Goal: Find specific page/section: Find specific page/section

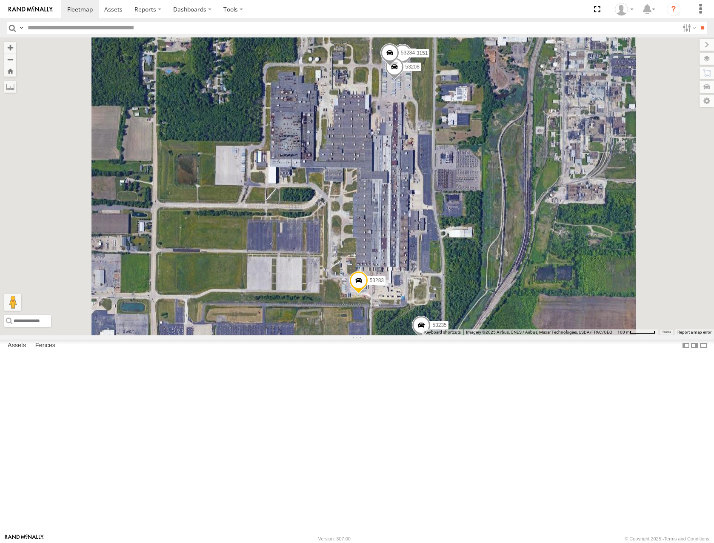
drag, startPoint x: 591, startPoint y: 287, endPoint x: 593, endPoint y: 284, distance: 4.6
click at [593, 284] on div "53216 53279 53275 53285 53287 53213 53143 53207 53239 53257 53266 53133 53270 5…" at bounding box center [357, 186] width 714 height 298
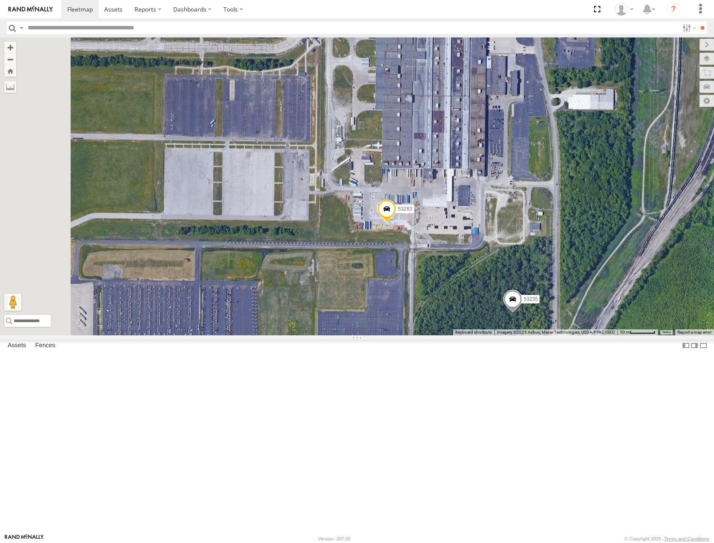
drag, startPoint x: 597, startPoint y: 336, endPoint x: 611, endPoint y: 266, distance: 72.1
click at [611, 266] on div "53216 53279 53275 53285 53287 53213 53143 53207 53239 53257 53266 53133 53270 5…" at bounding box center [357, 186] width 714 height 298
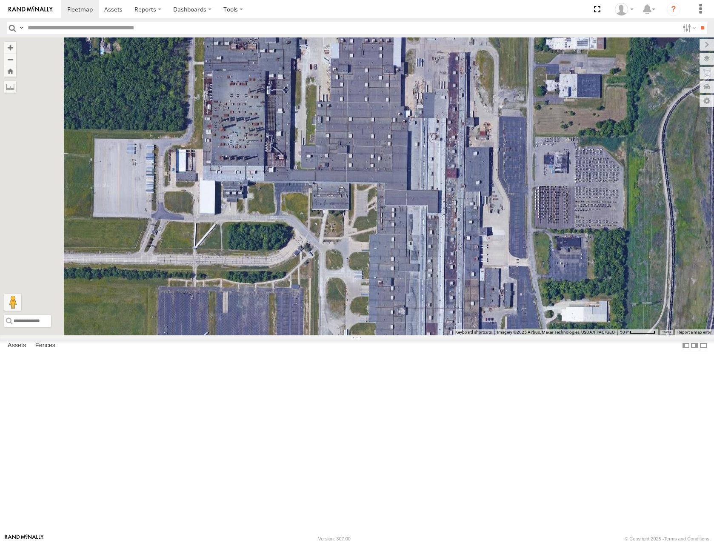
drag, startPoint x: 599, startPoint y: 152, endPoint x: 586, endPoint y: 419, distance: 267.7
click at [586, 335] on div "53216 53279 53275 53285 53287 53213 53143 53207 53239 53257 53266 53133 53270 5…" at bounding box center [357, 186] width 714 height 298
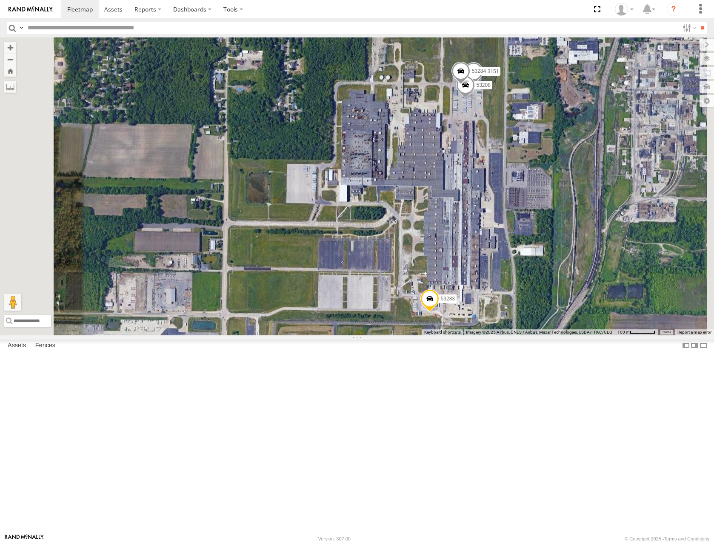
click at [502, 357] on span at bounding box center [492, 345] width 19 height 23
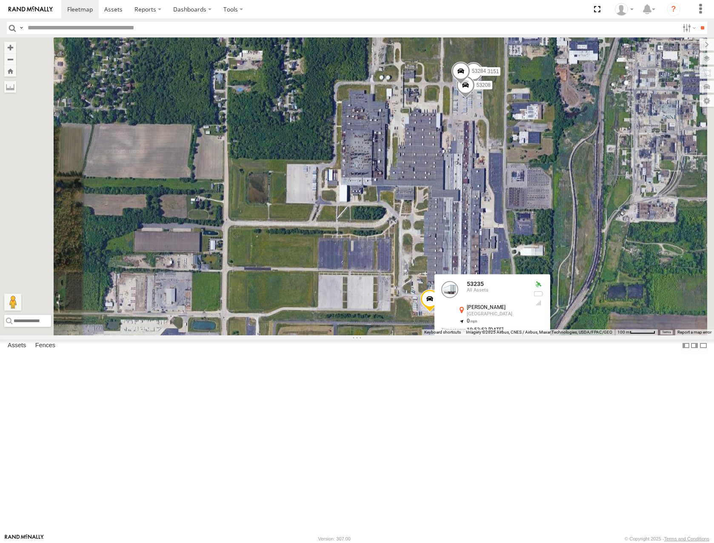
click at [504, 347] on label at bounding box center [495, 344] width 17 height 6
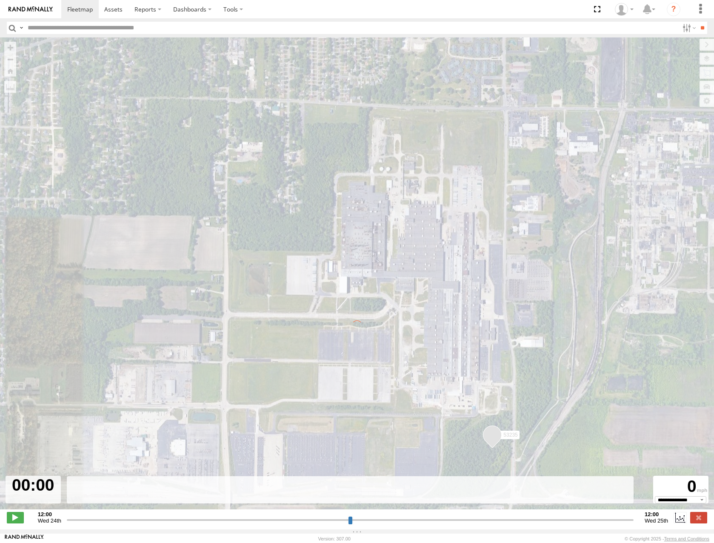
type input "**********"
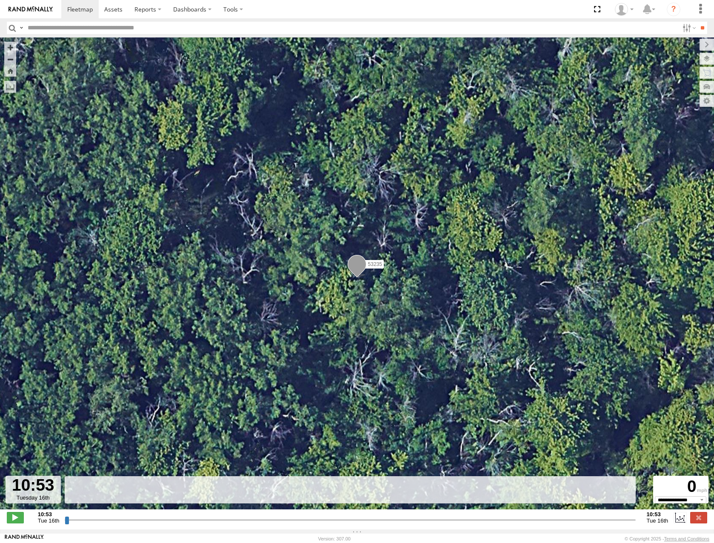
drag, startPoint x: 69, startPoint y: 525, endPoint x: 144, endPoint y: 525, distance: 75.4
click at [144, 524] on input "range" at bounding box center [350, 520] width 571 height 8
drag, startPoint x: 66, startPoint y: 523, endPoint x: 347, endPoint y: 495, distance: 282.4
click at [346, 516] on input "range" at bounding box center [350, 520] width 571 height 8
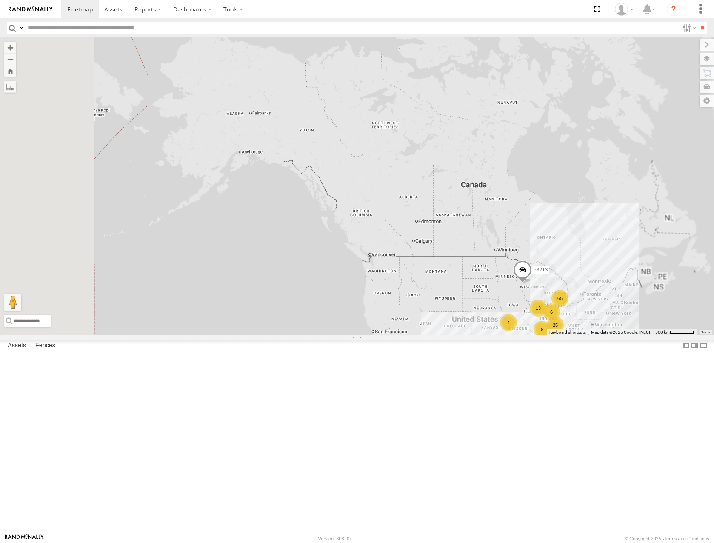
drag, startPoint x: 509, startPoint y: 223, endPoint x: 484, endPoint y: 195, distance: 38.0
click at [484, 195] on div "53213 65 4 9 13 25 6" at bounding box center [357, 186] width 714 height 298
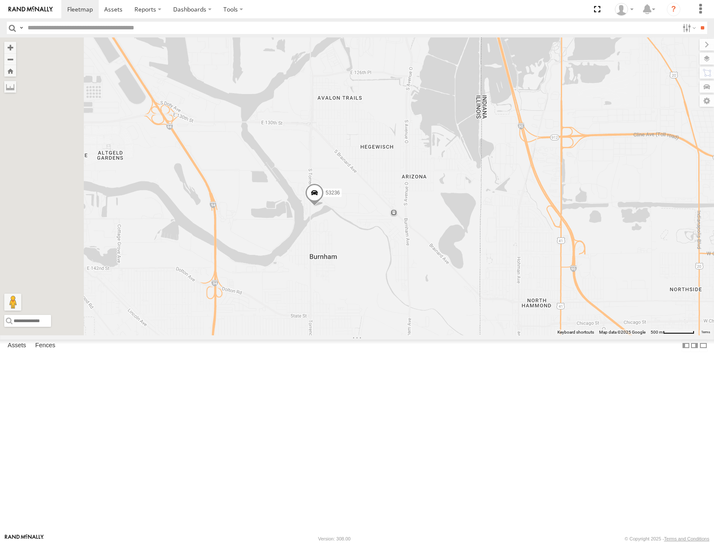
drag, startPoint x: 458, startPoint y: 267, endPoint x: 467, endPoint y: 255, distance: 14.3
click at [467, 255] on div "53213 53216 53257 53270 53278 53279 53275 53143 53266 53242 53103 53290 53264 5…" at bounding box center [357, 186] width 714 height 298
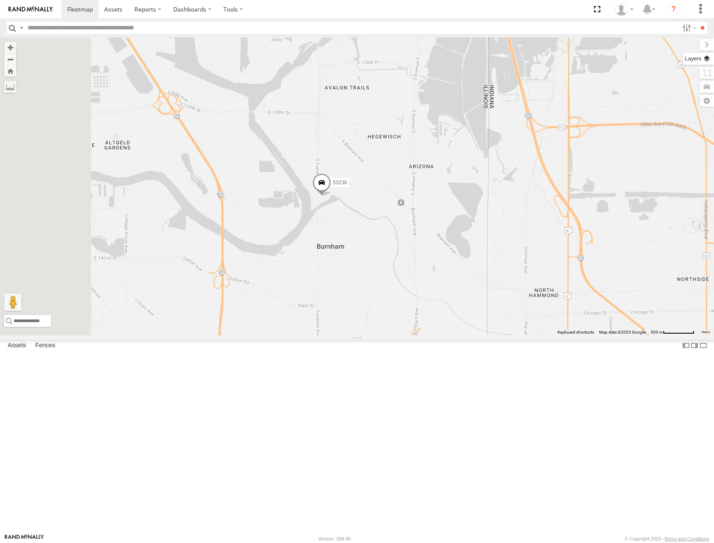
click at [703, 58] on label at bounding box center [698, 59] width 31 height 12
click at [0, 0] on span "Basemaps" at bounding box center [0, 0] width 0 height 0
click at [0, 0] on span "Satellite" at bounding box center [0, 0] width 0 height 0
